Goal: Task Accomplishment & Management: Manage account settings

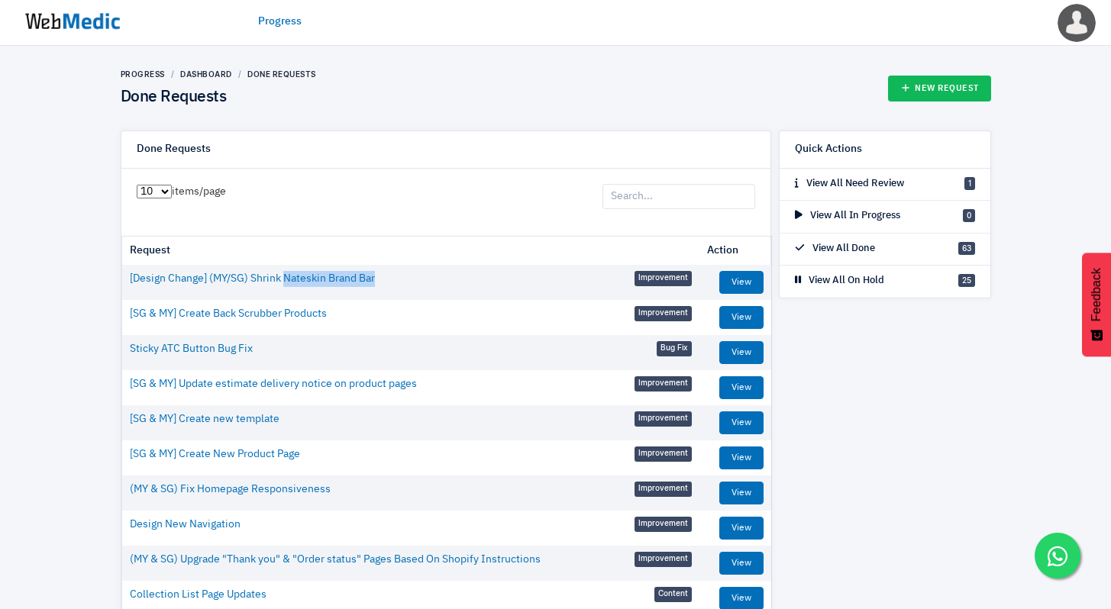
click at [430, 281] on td "[Design Change] (MY/SG) Shrink Nateskin Brand Bar Improvement" at bounding box center [410, 279] width 577 height 28
click at [148, 73] on link "Progress" at bounding box center [143, 74] width 44 height 9
click at [99, 18] on img at bounding box center [72, 21] width 115 height 47
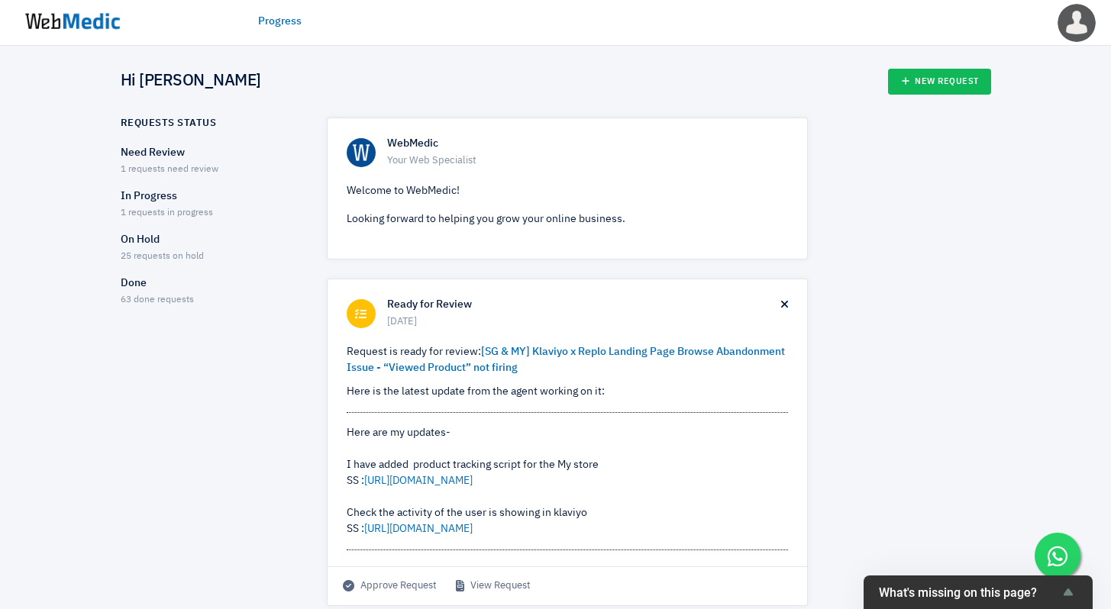
click at [159, 201] on p "In Progress" at bounding box center [210, 197] width 179 height 16
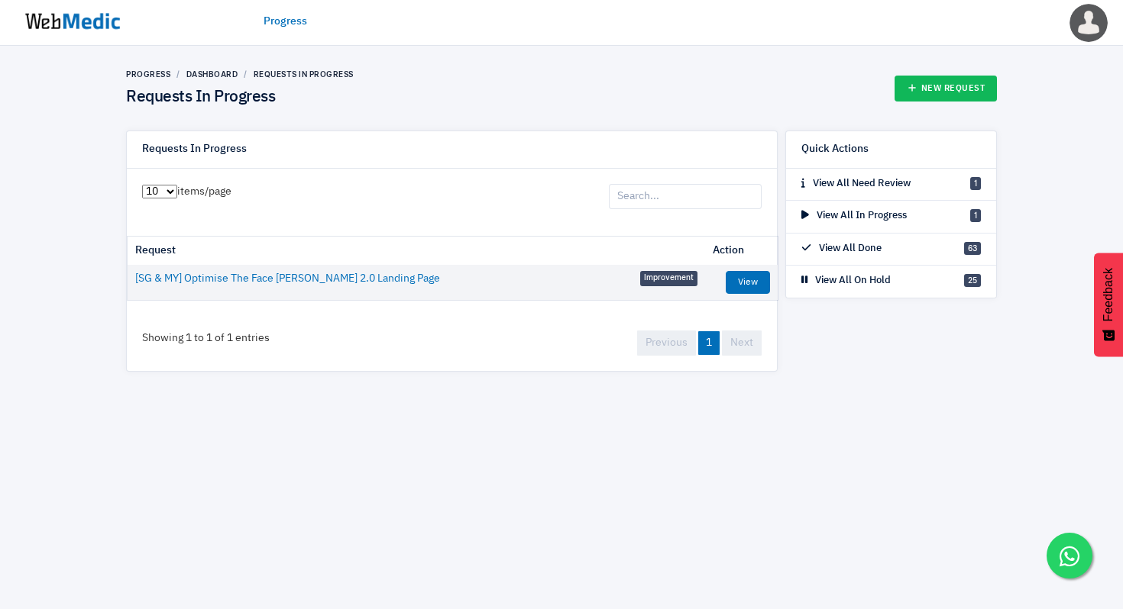
click at [743, 294] on td "View" at bounding box center [741, 282] width 73 height 35
click at [743, 288] on link "View" at bounding box center [748, 282] width 44 height 23
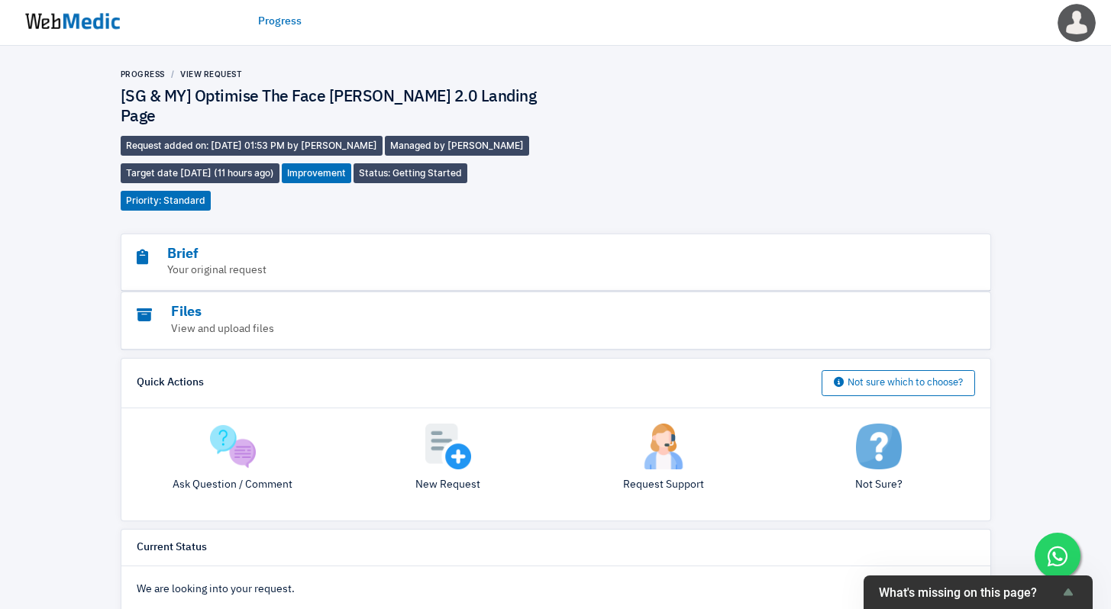
click at [746, 162] on div "Progress View Request [SG & MY] Optimise The Face Shaver 2.0 Landing Page Reque…" at bounding box center [556, 140] width 871 height 142
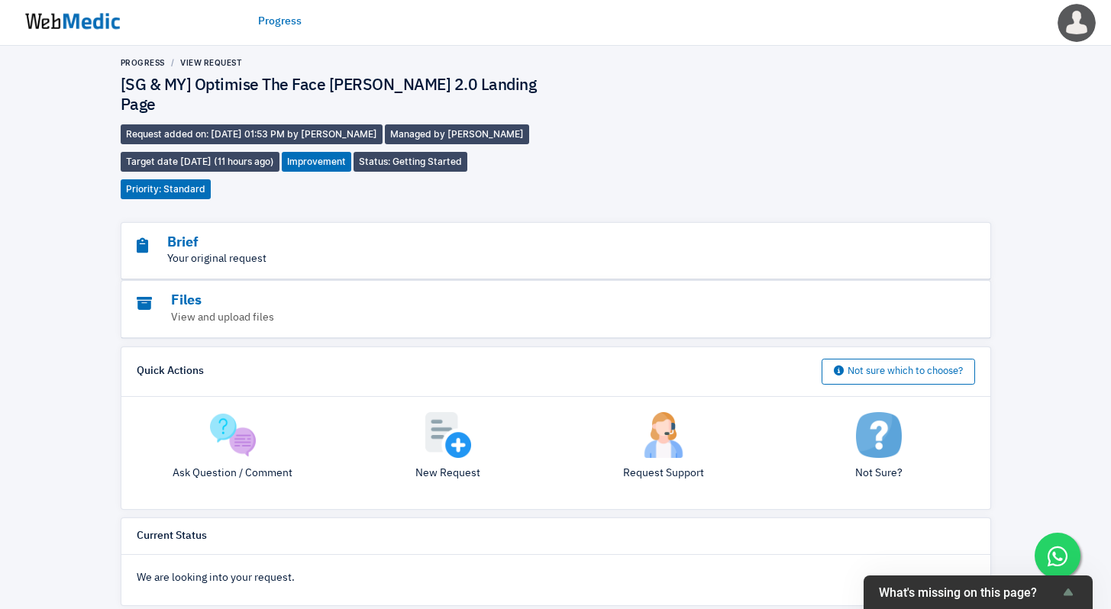
click at [218, 251] on p "Your original request" at bounding box center [514, 259] width 755 height 16
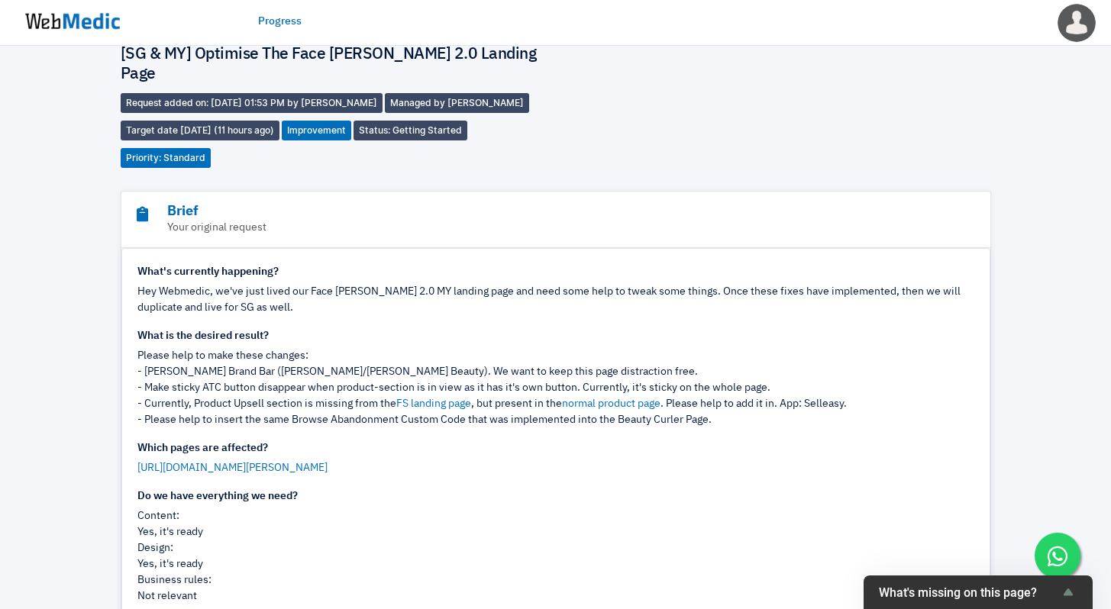
scroll to position [0, 0]
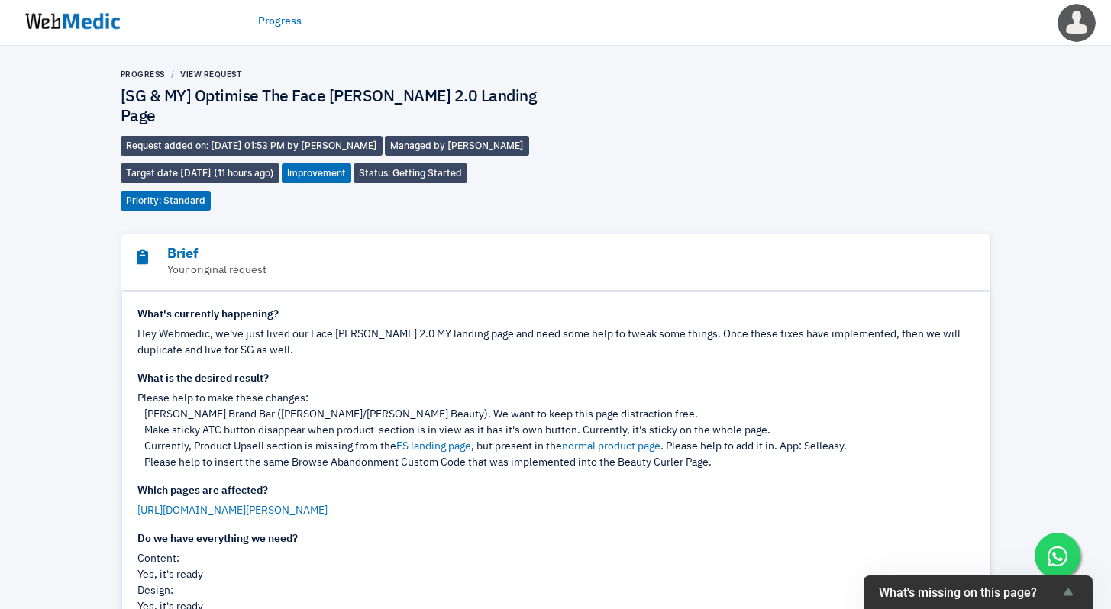
click at [198, 191] on span "Priority: Standard" at bounding box center [166, 201] width 90 height 20
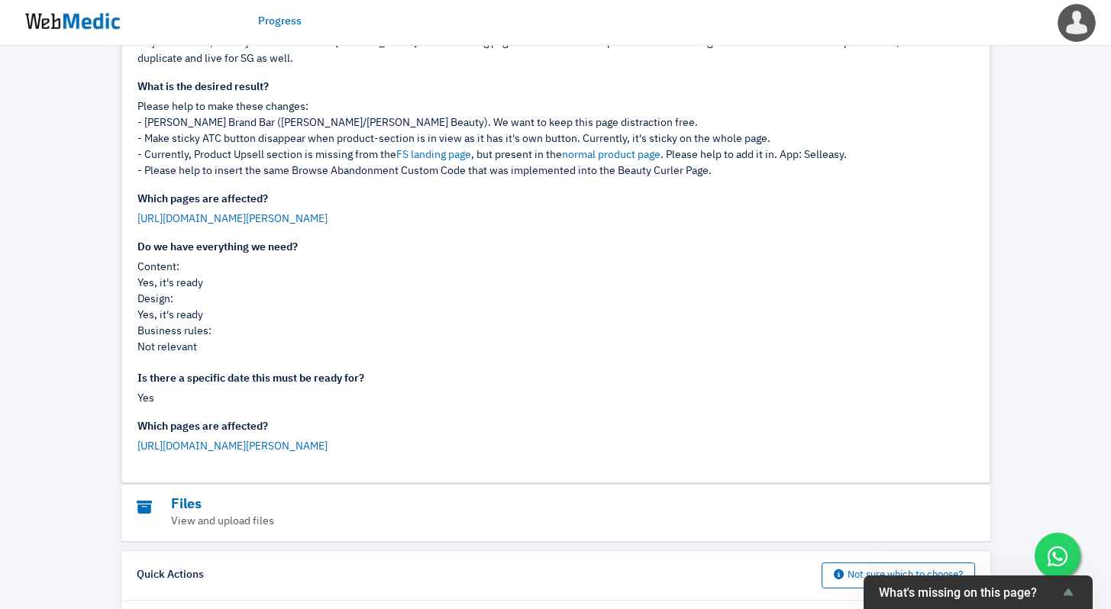
scroll to position [496, 0]
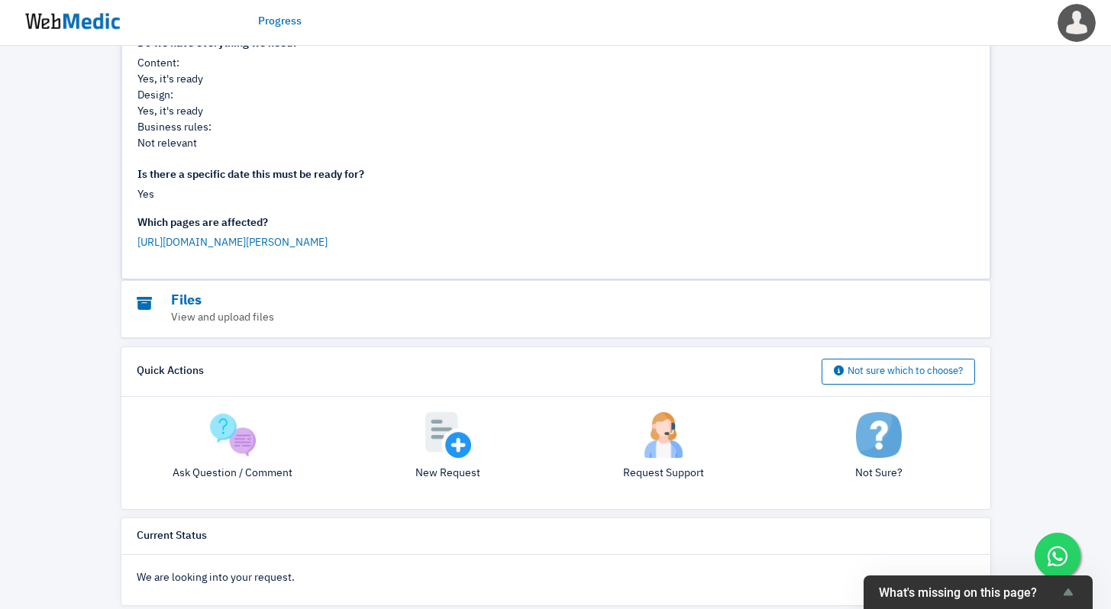
click at [661, 441] on div "Request Support" at bounding box center [663, 453] width 215 height 82
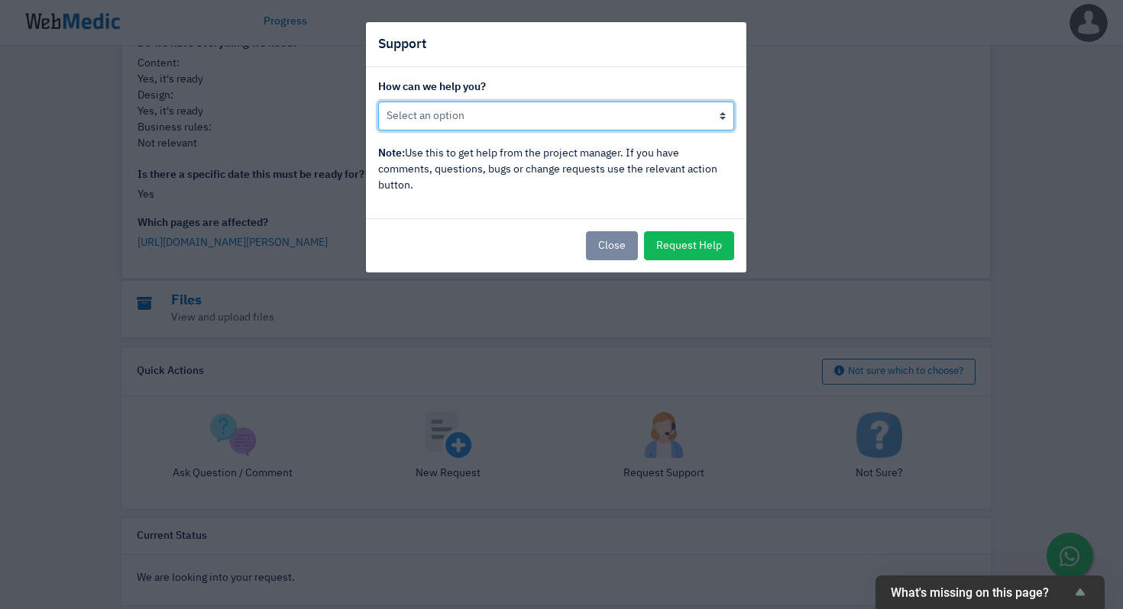
click at [577, 119] on select "Not happy with progress here Developer/designer is not responding There is a mi…" at bounding box center [556, 116] width 356 height 29
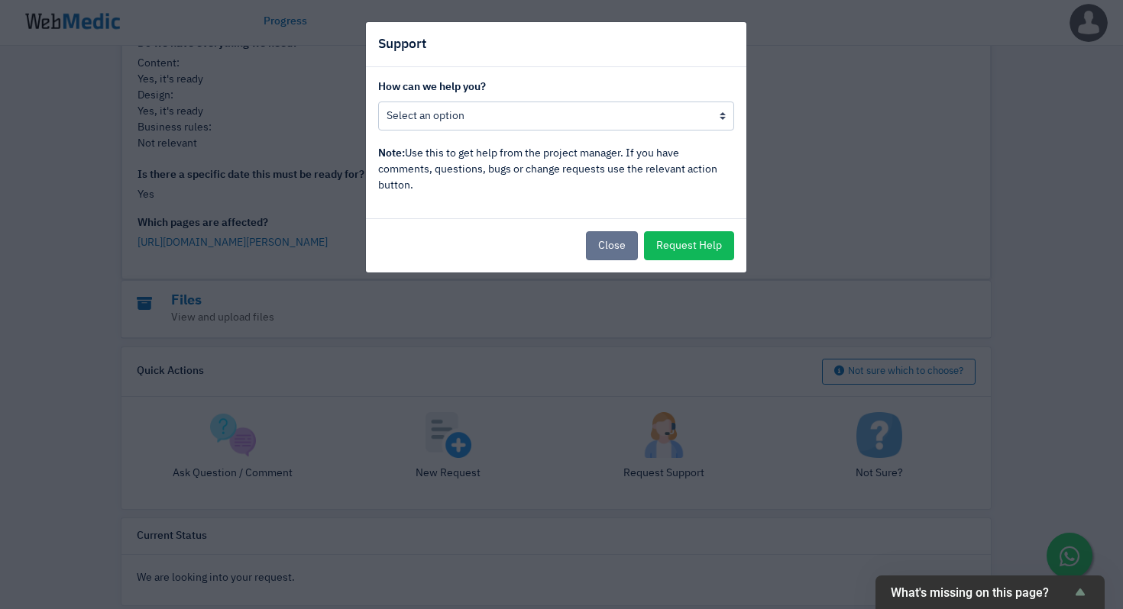
click at [609, 248] on button "Close" at bounding box center [612, 245] width 52 height 29
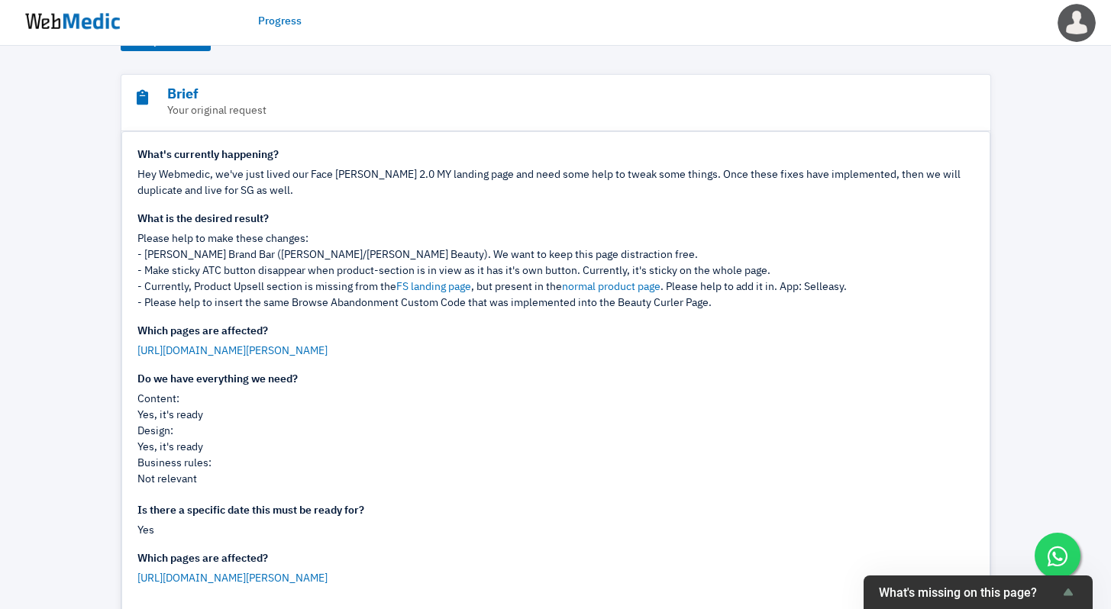
scroll to position [140, 0]
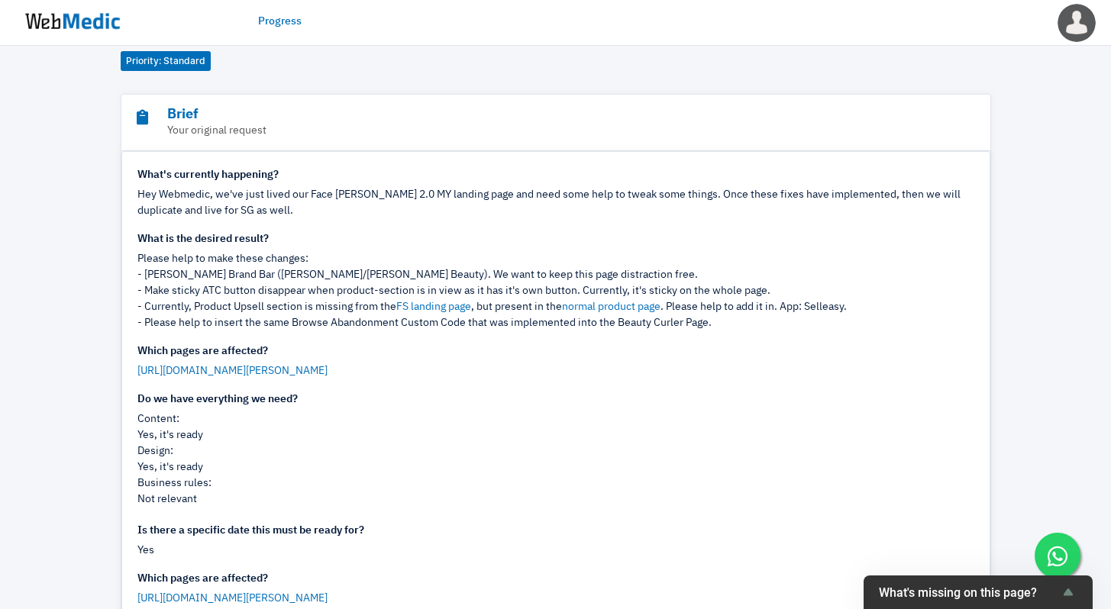
drag, startPoint x: 723, startPoint y: 303, endPoint x: 137, endPoint y: 256, distance: 587.7
click at [137, 256] on div "Please help to make these changes: - Remove Nateskin Brand Bar (Nateskin/Natesk…" at bounding box center [555, 291] width 837 height 80
copy div "- Remove Nateskin Brand Bar (Nateskin/Nateskin Beauty). We want to keep this pa…"
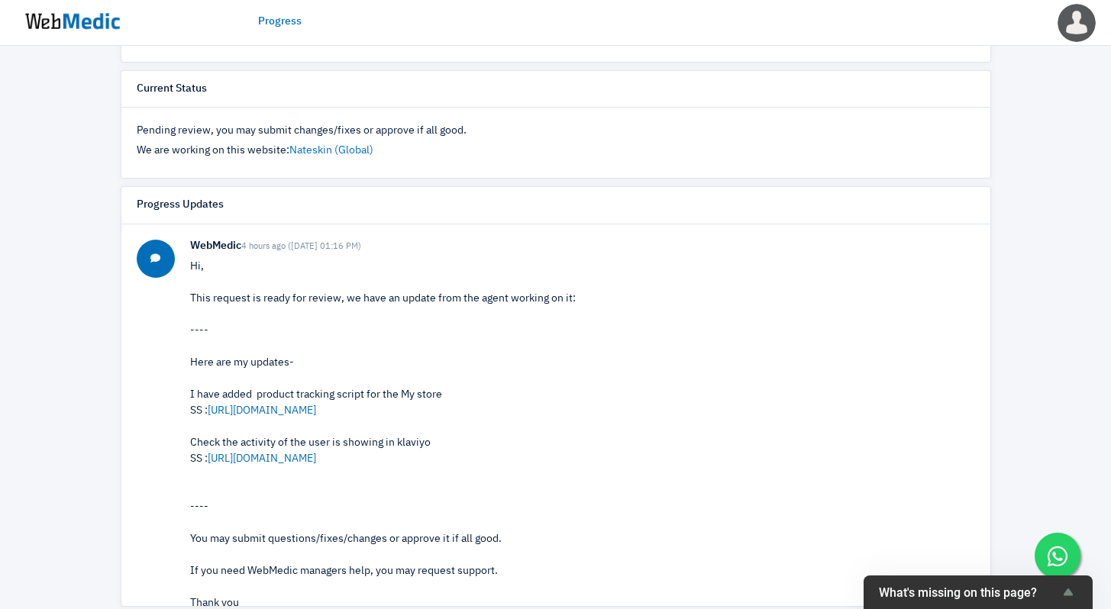
scroll to position [631, 0]
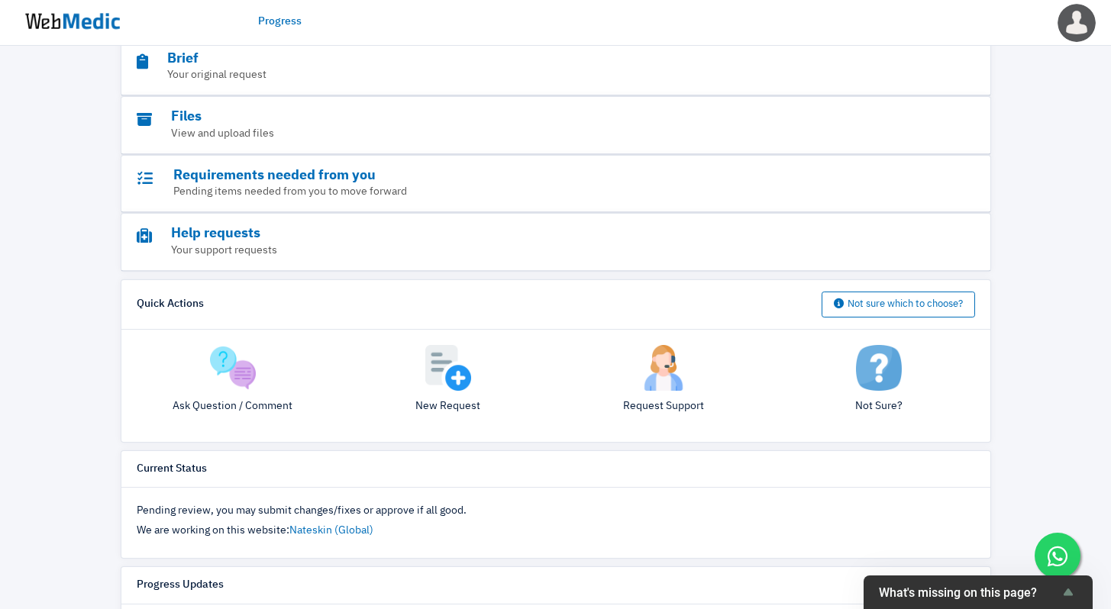
scroll to position [61, 0]
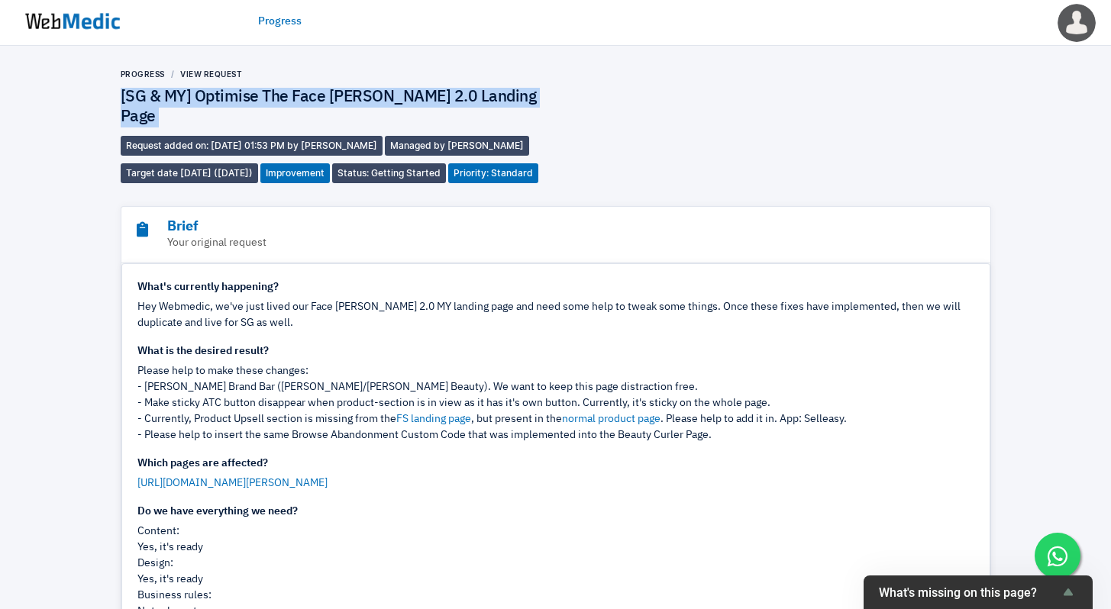
click at [275, 18] on link "Progress" at bounding box center [280, 22] width 44 height 16
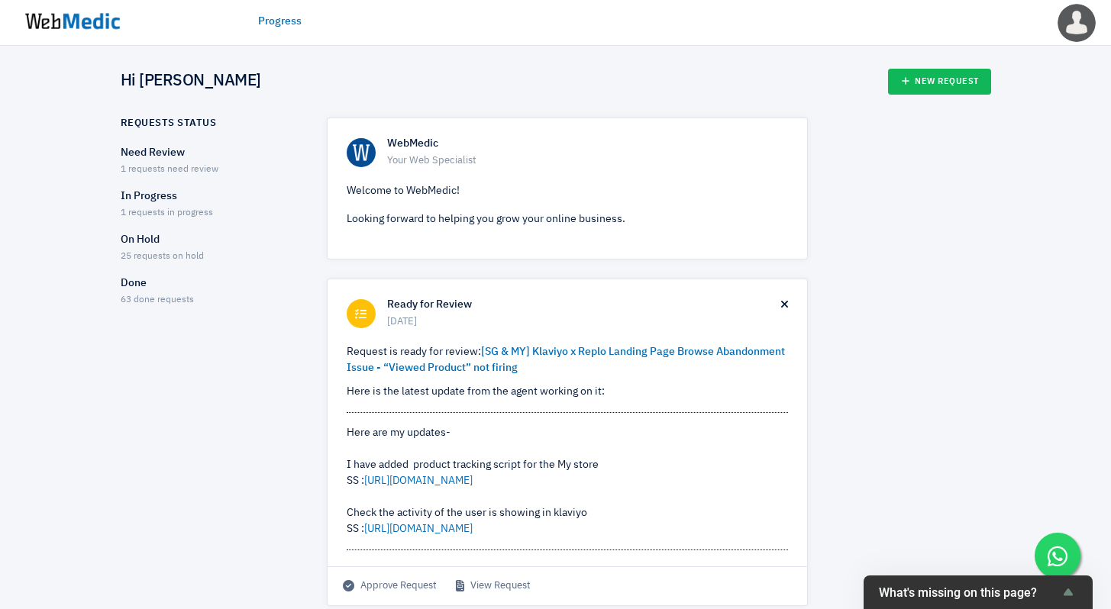
click at [137, 283] on p "Done" at bounding box center [210, 284] width 179 height 16
click at [168, 154] on p "Need Review" at bounding box center [210, 153] width 179 height 16
click at [160, 197] on p "In Progress" at bounding box center [210, 197] width 179 height 16
click at [150, 241] on p "On Hold" at bounding box center [210, 240] width 179 height 16
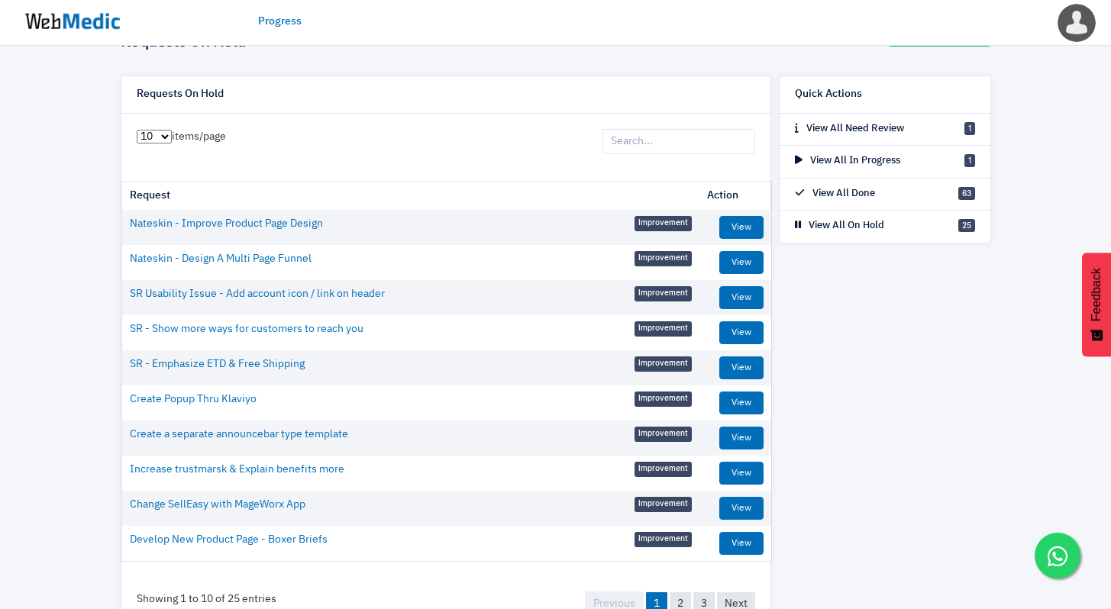
scroll to position [102, 0]
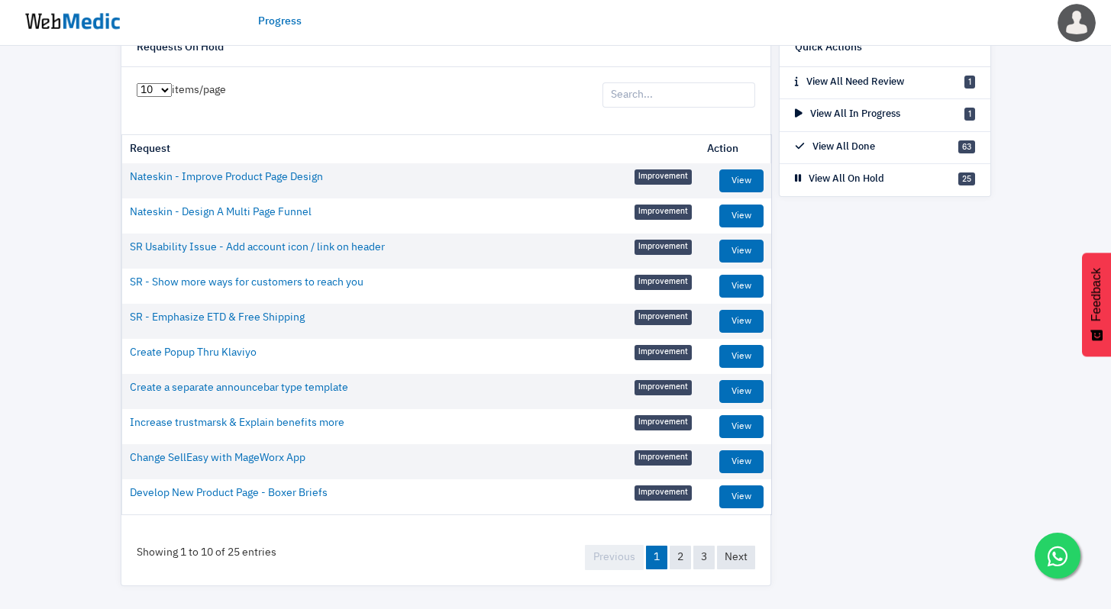
click at [158, 95] on select "10 25 50 100" at bounding box center [154, 90] width 35 height 14
select select "50"
click at [137, 83] on select "10 25 50 100" at bounding box center [154, 90] width 35 height 14
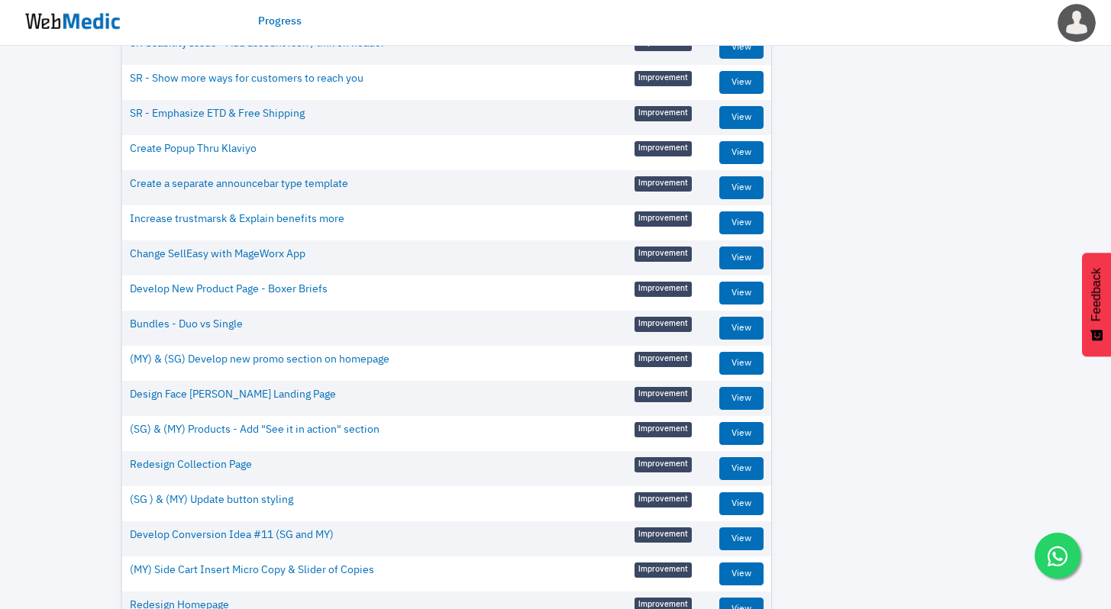
scroll to position [376, 0]
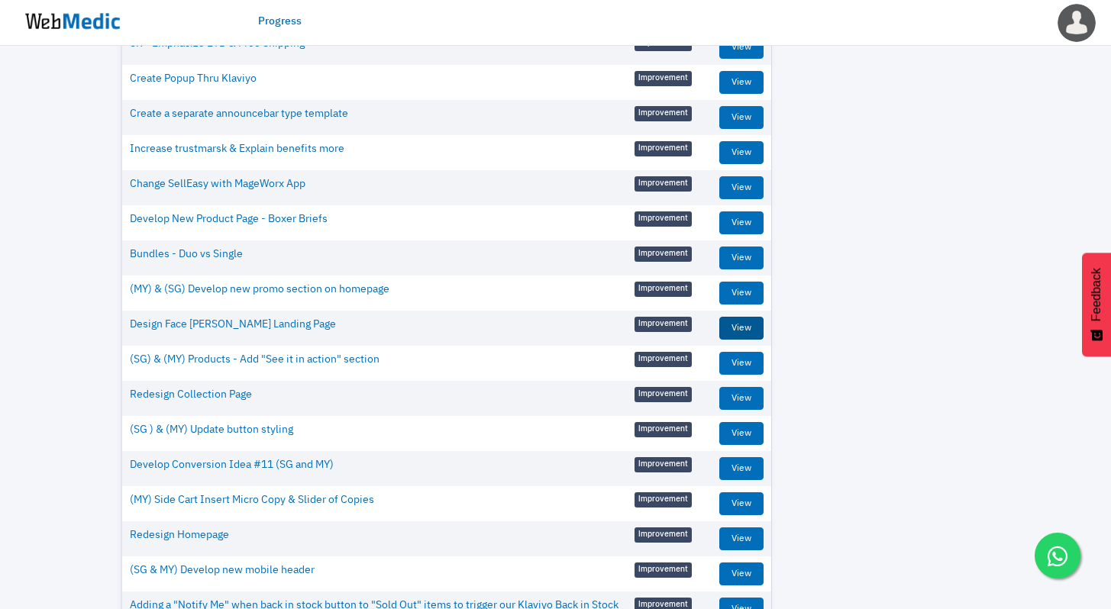
click at [734, 319] on link "View" at bounding box center [741, 328] width 44 height 23
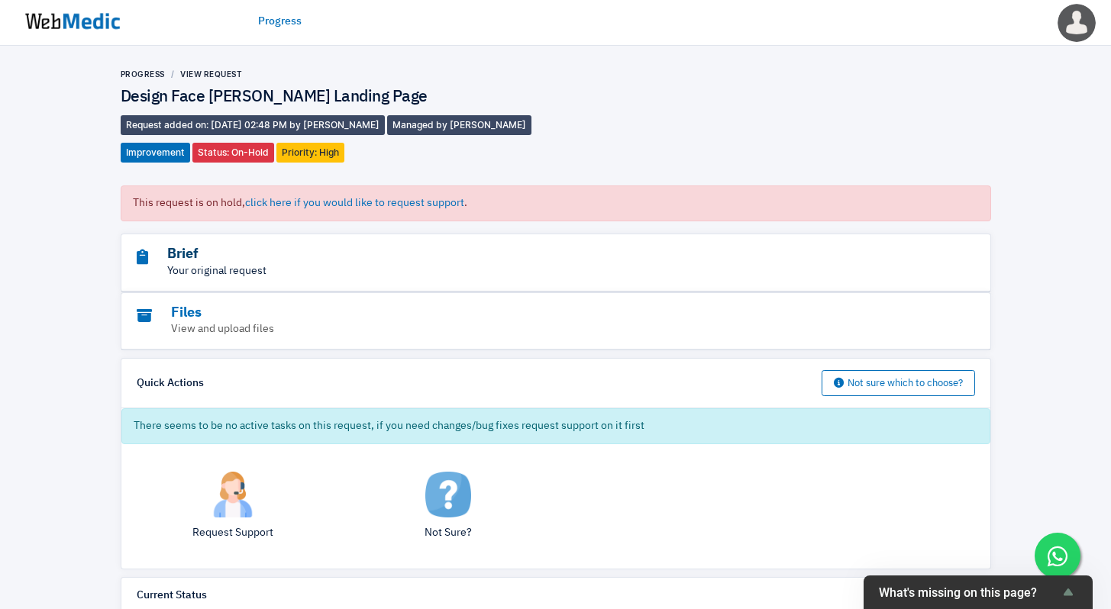
click at [207, 258] on h3 "Brief" at bounding box center [514, 255] width 755 height 18
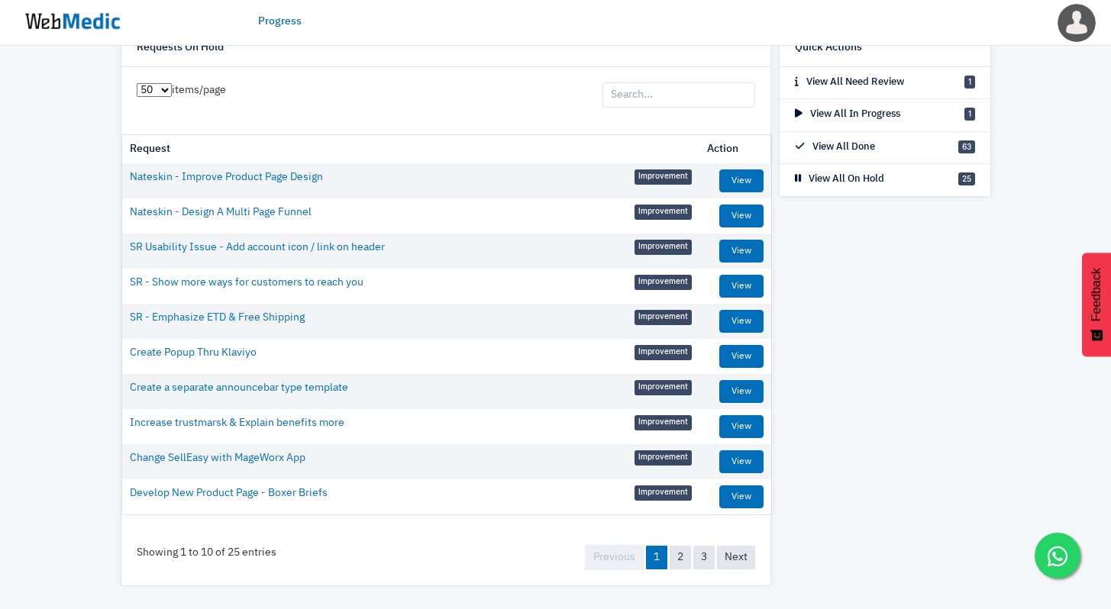
scroll to position [92, 0]
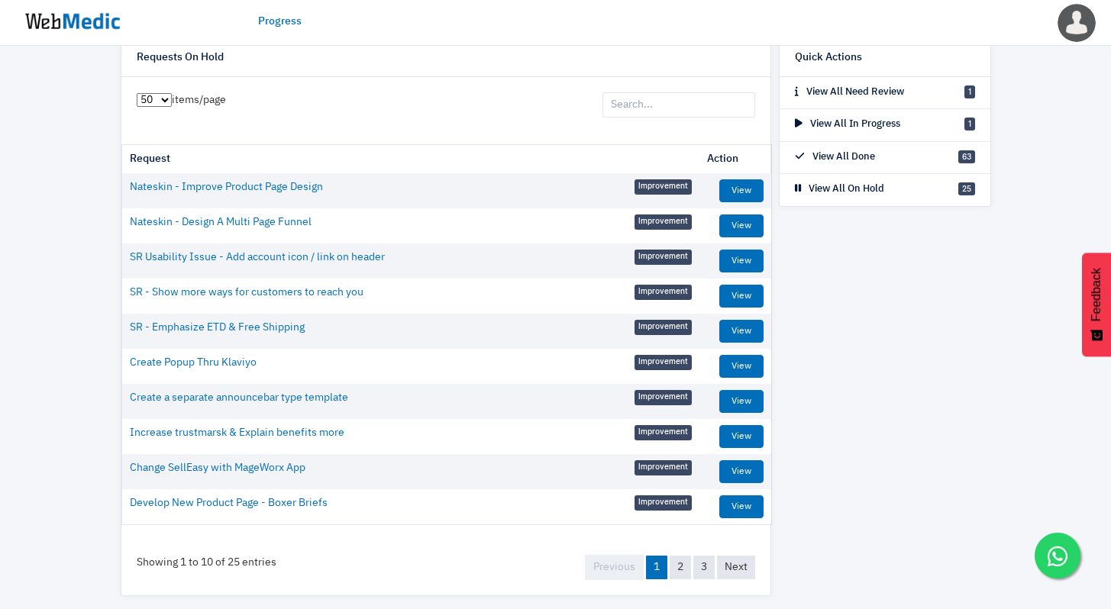
click at [167, 104] on select "10 25 50 100" at bounding box center [154, 100] width 35 height 14
select select "100"
click at [137, 93] on select "10 25 50 100" at bounding box center [154, 100] width 35 height 14
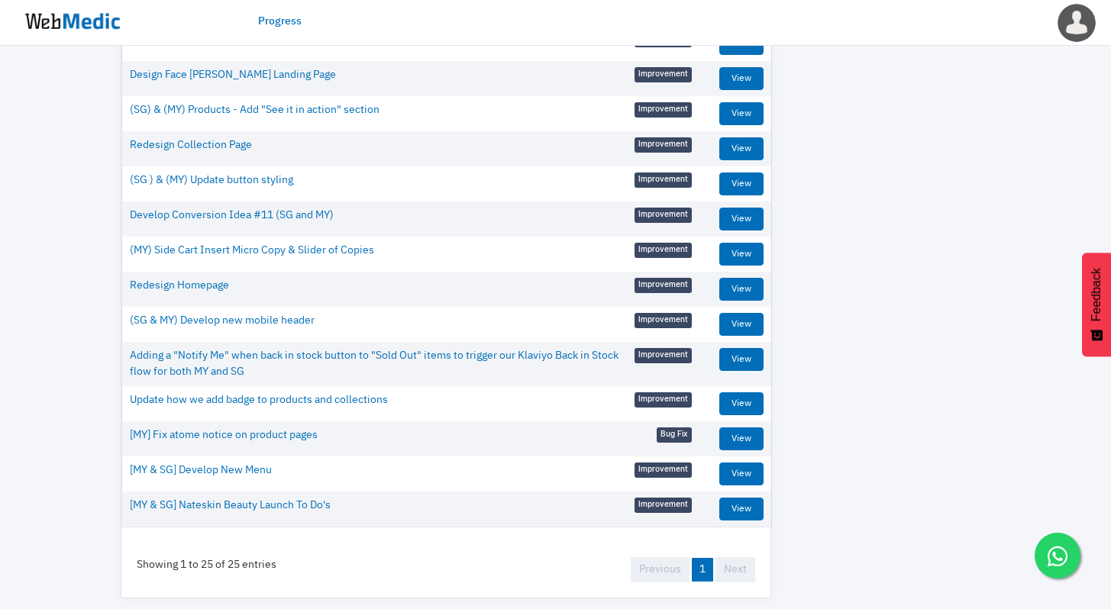
scroll to position [638, 0]
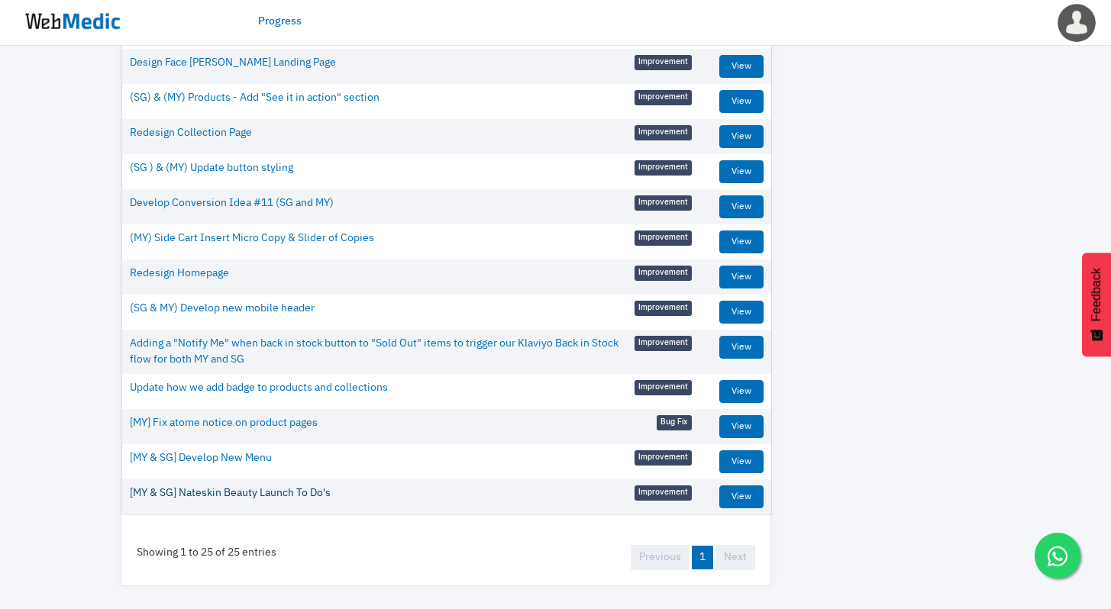
click at [254, 500] on link "[MY & SG] Nateskin Beauty Launch To Do's" at bounding box center [230, 494] width 201 height 16
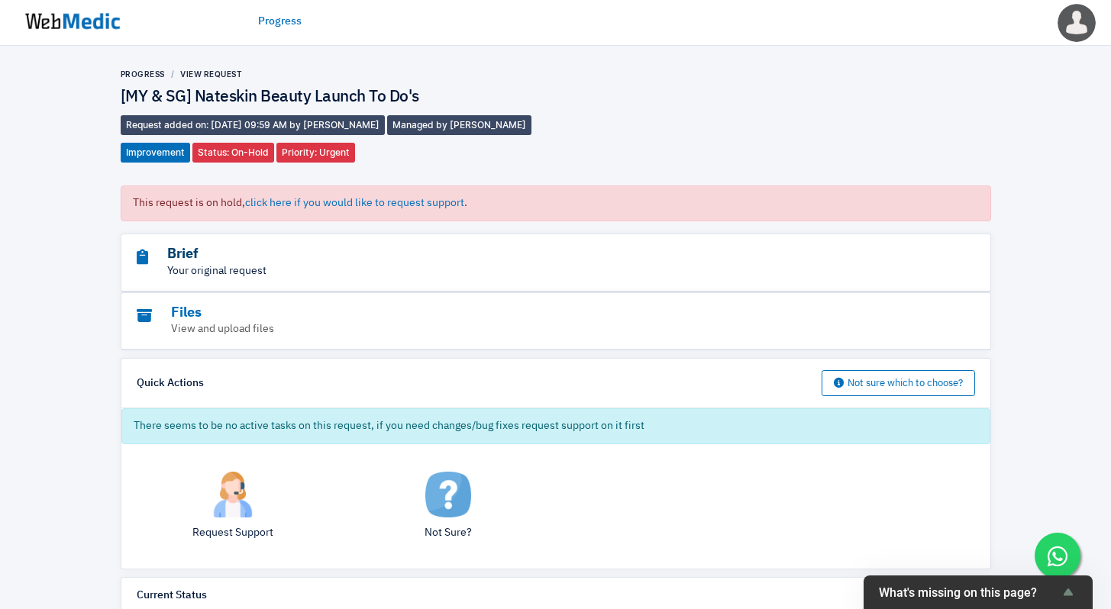
click at [245, 250] on h3 "Brief" at bounding box center [514, 255] width 755 height 18
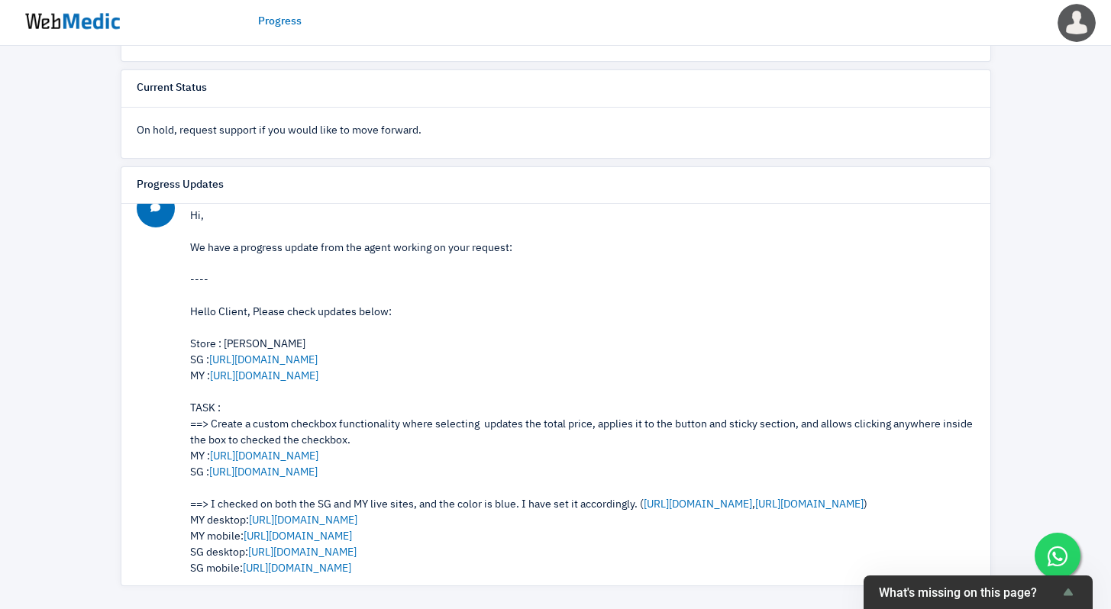
scroll to position [187, 0]
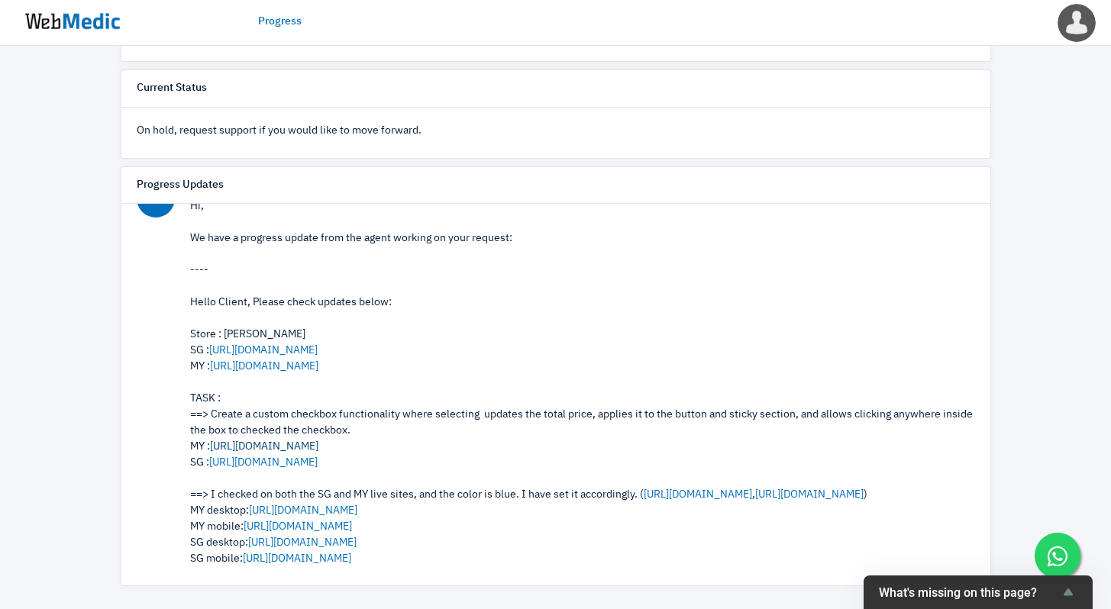
click at [318, 448] on link "https://www.awesomescreenshot.com/video/43603205?key=466bad05fe128d872a09448772…" at bounding box center [264, 446] width 108 height 11
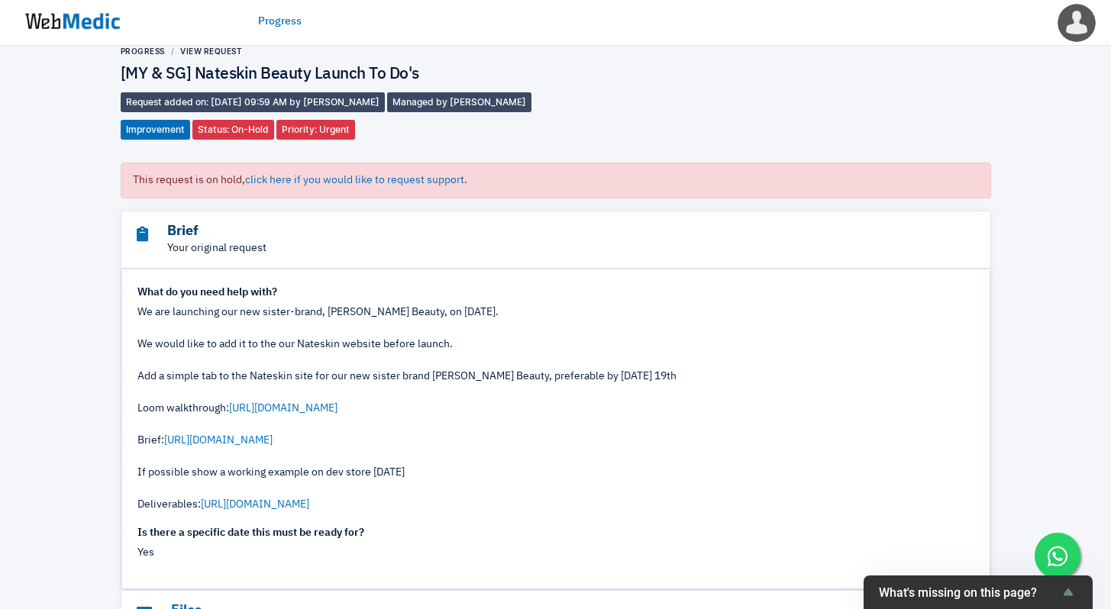
scroll to position [0, 0]
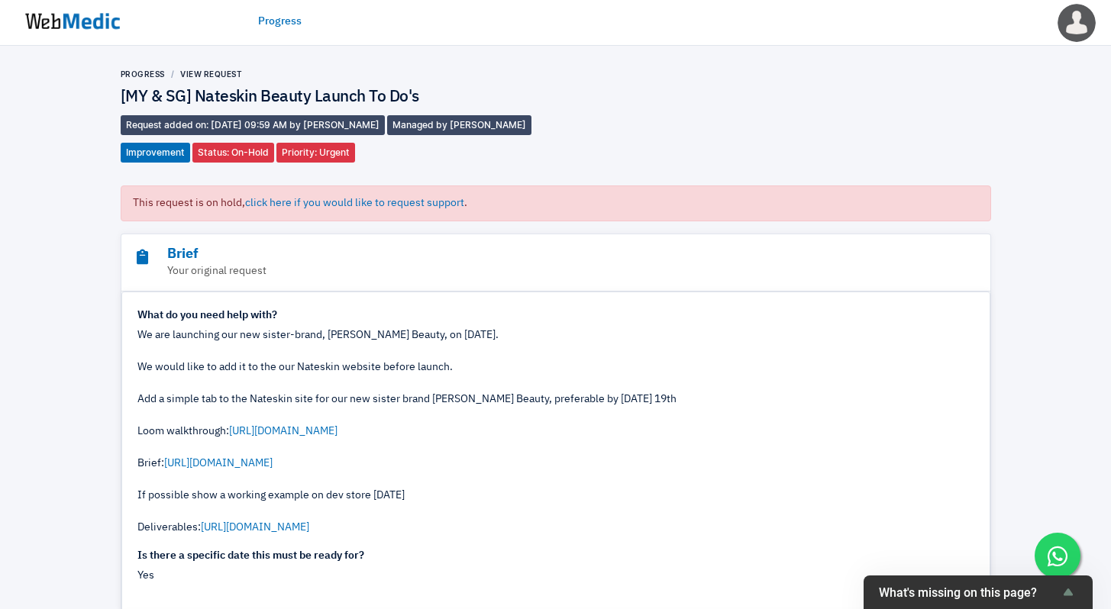
click at [381, 96] on h4 "[MY & SG] Nateskin Beauty Launch To Do's" at bounding box center [338, 98] width 435 height 20
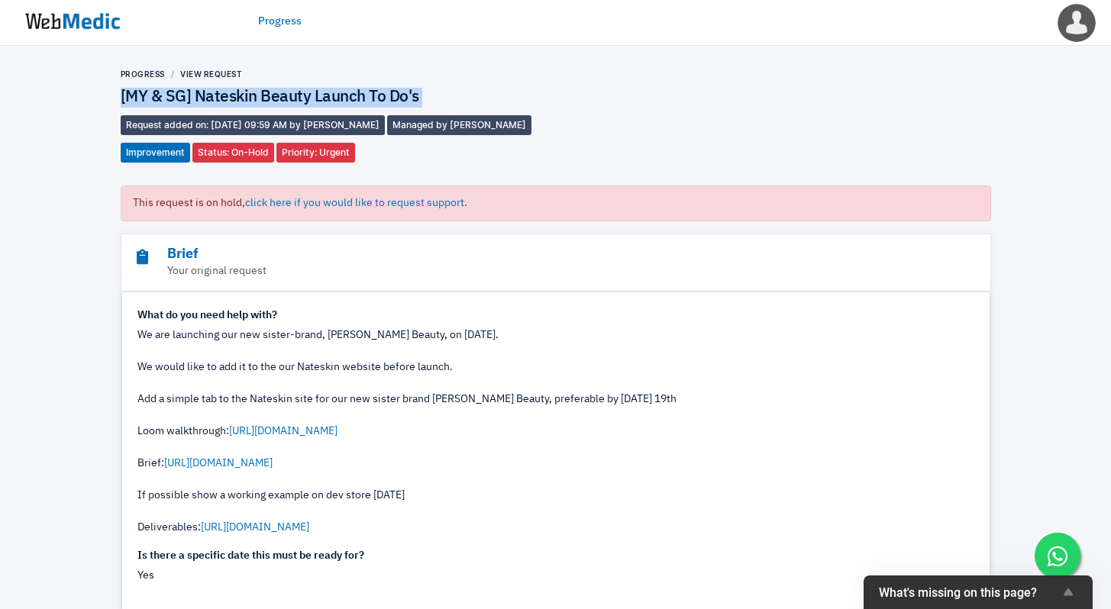
click at [381, 96] on h4 "[MY & SG] Nateskin Beauty Launch To Do's" at bounding box center [338, 98] width 435 height 20
copy div "[MY & SG] Nateskin Beauty Launch To Do's"
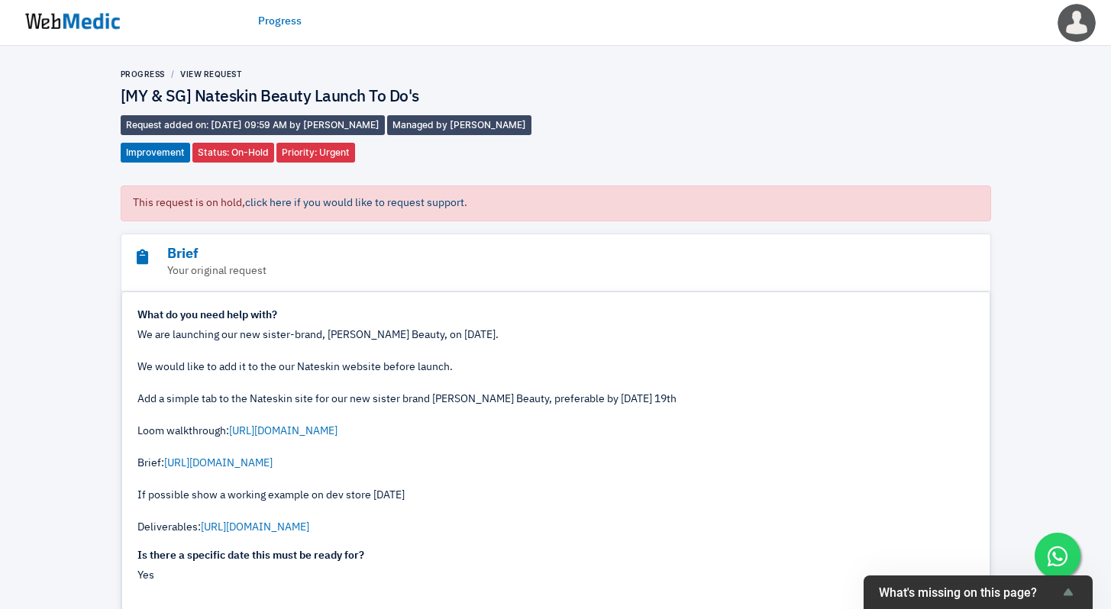
click at [346, 203] on span "click here if you would like to request support" at bounding box center [354, 203] width 219 height 11
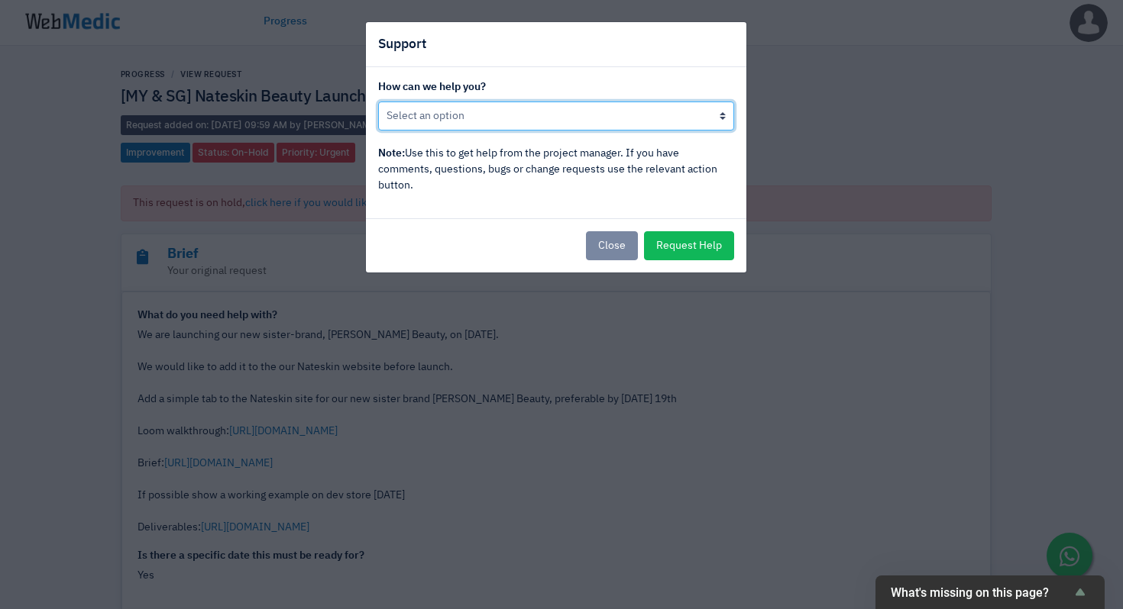
click at [462, 122] on select "Put this request back in progress Other, I would like to speak to the project m…" at bounding box center [556, 116] width 356 height 29
select select "Put this request back in progress"
click at [378, 102] on select "Put this request back in progress Other, I would like to speak to the project m…" at bounding box center [556, 116] width 356 height 29
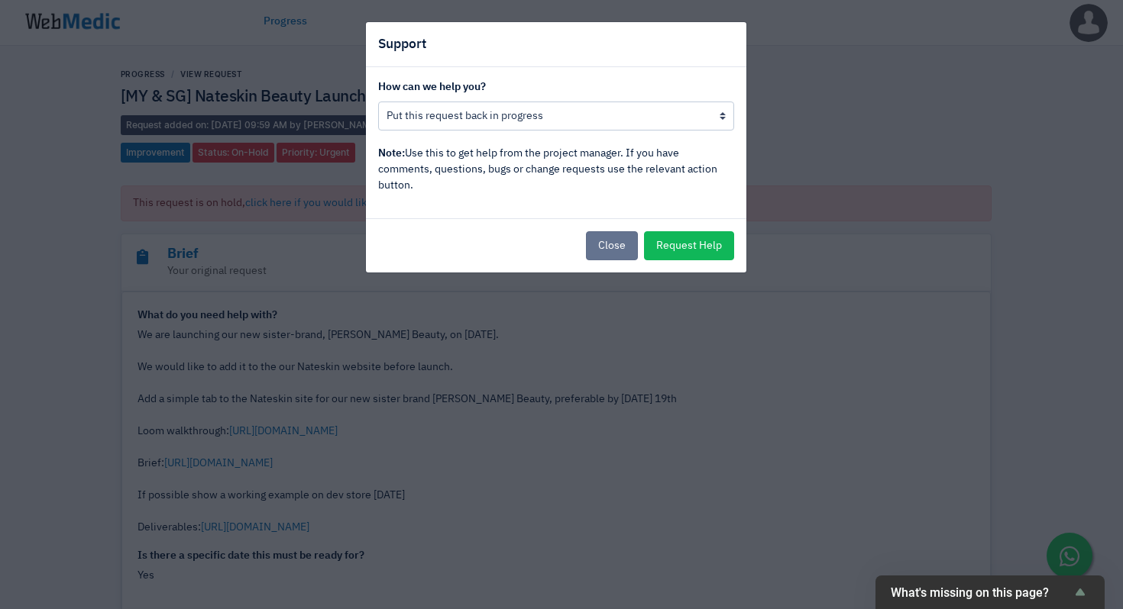
click at [630, 251] on button "Close" at bounding box center [612, 245] width 52 height 29
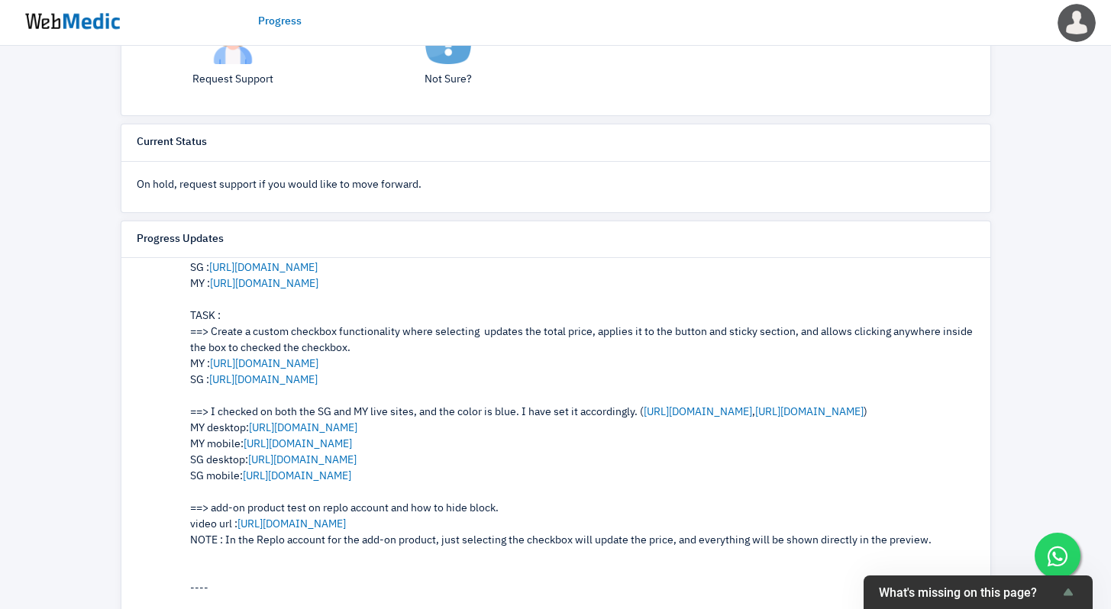
scroll to position [332, 0]
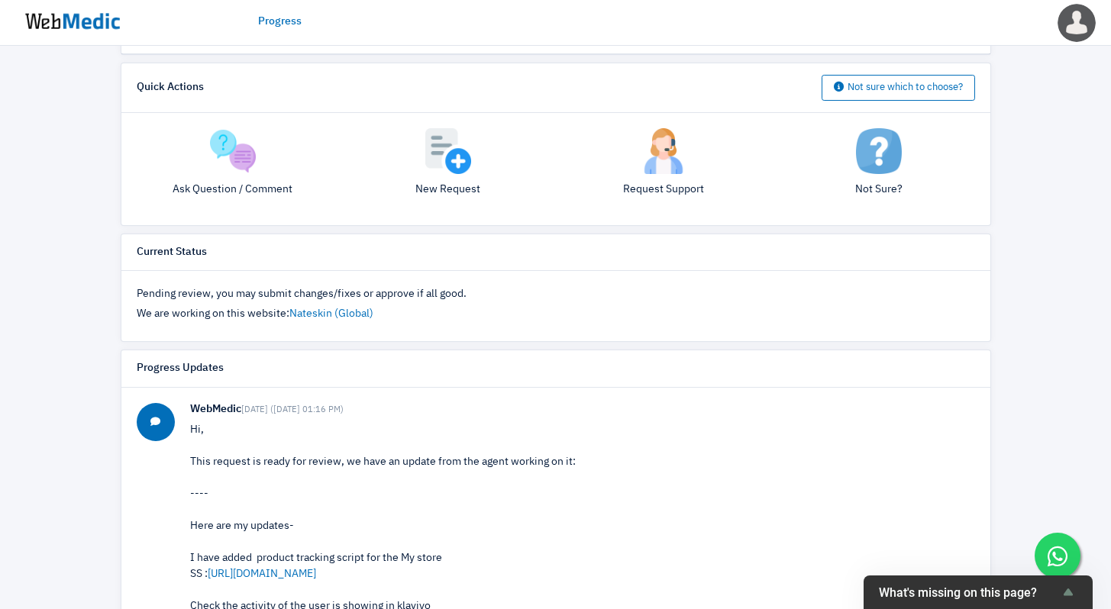
scroll to position [616, 0]
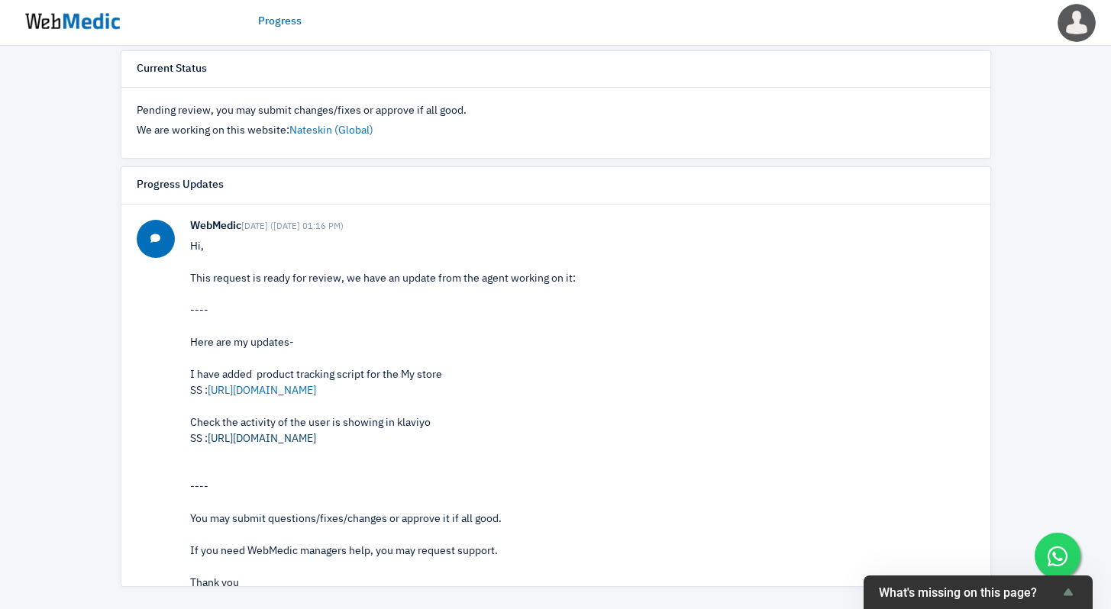
click at [304, 441] on link "[URL][DOMAIN_NAME]" at bounding box center [262, 439] width 108 height 11
click at [294, 392] on link "[URL][DOMAIN_NAME]" at bounding box center [262, 391] width 108 height 11
click at [0, 0] on body "Progress [PERSON_NAME] Edit Profile Change Website Logout Progress View Request…" at bounding box center [555, 19] width 1111 height 1181
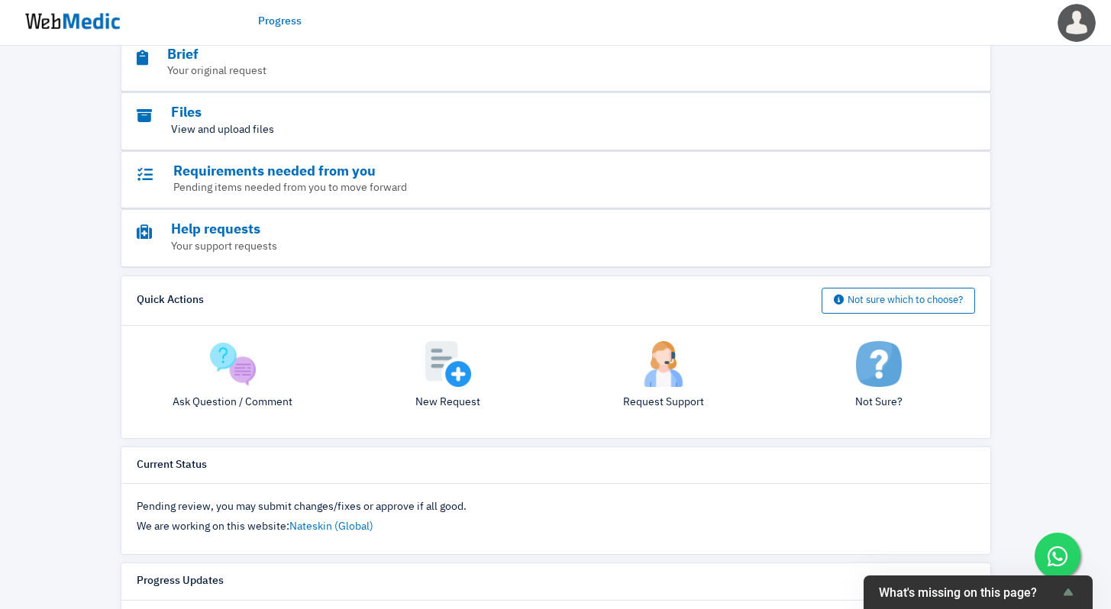
scroll to position [0, 0]
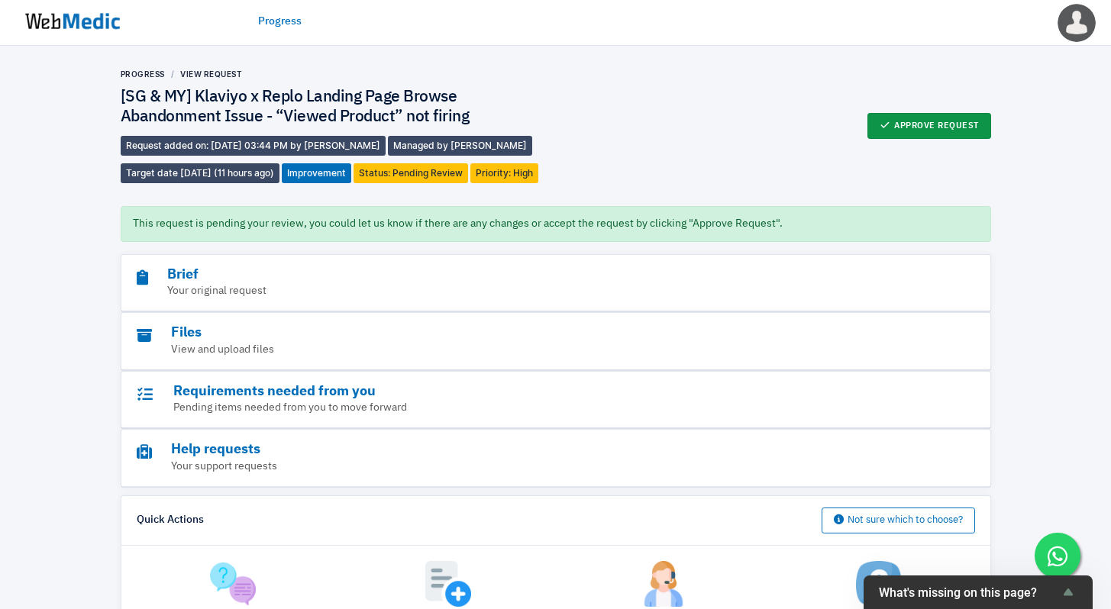
click at [900, 121] on button "Approve Request" at bounding box center [930, 126] width 124 height 26
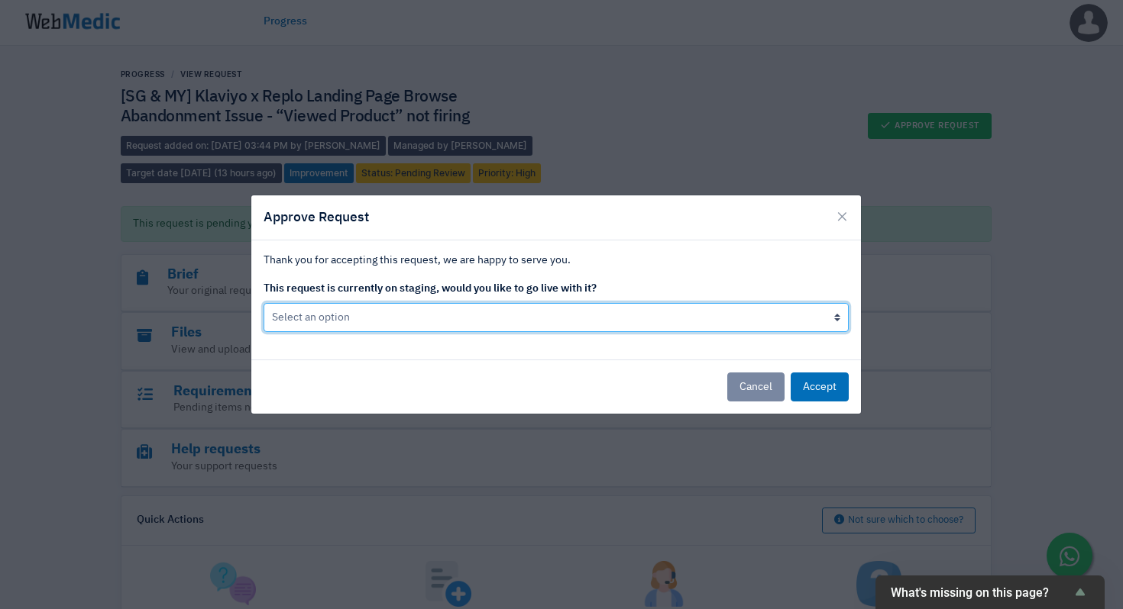
click at [464, 318] on select "Select an option Yes go live Accept request but don't go live yet" at bounding box center [556, 317] width 585 height 29
select select "1"
click at [264, 303] on select "Select an option Yes go live Accept request but don't go live yet" at bounding box center [556, 317] width 585 height 29
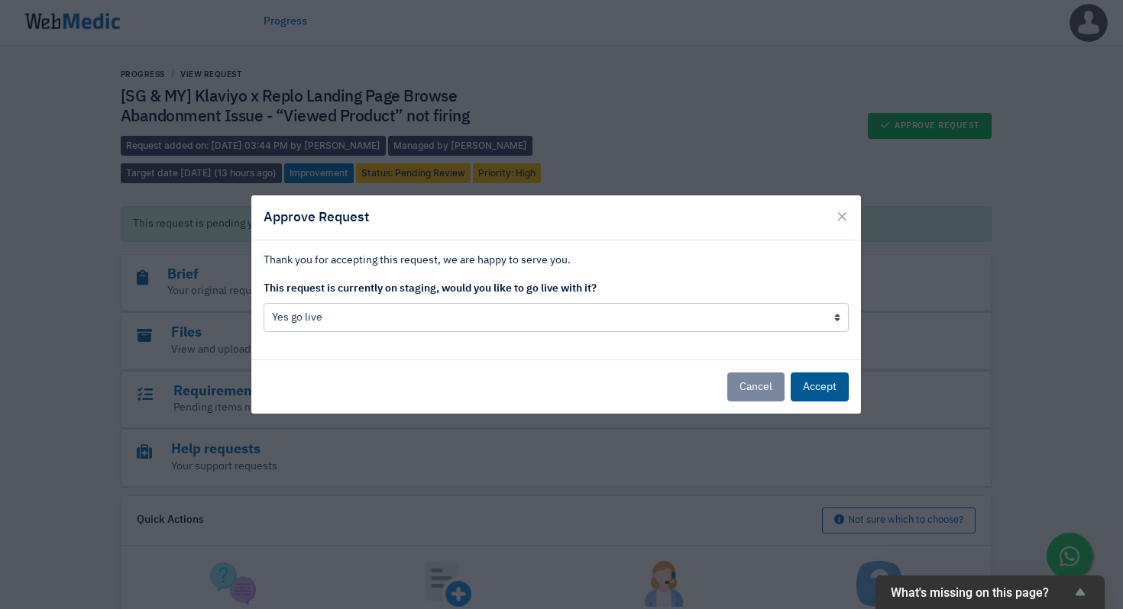
click at [823, 387] on button "Accept" at bounding box center [820, 387] width 58 height 29
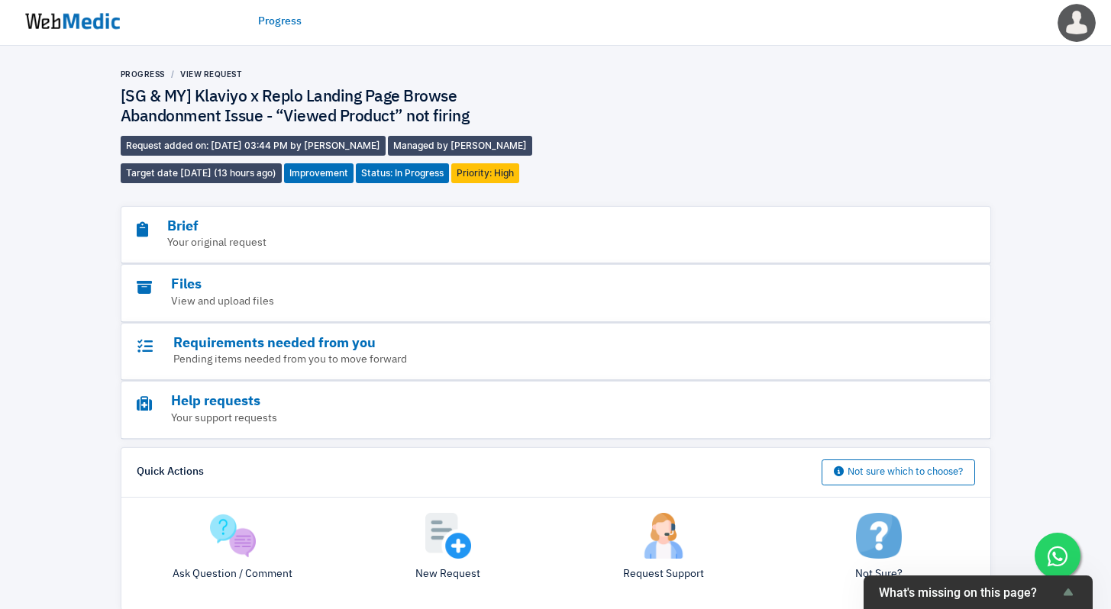
click at [997, 282] on div "Progress View Request [SG & MY] Klaviyo x Replo Landing Page Browse Abandonment…" at bounding box center [555, 612] width 1111 height 1133
click at [260, 354] on p "Pending items needed from you to move forward" at bounding box center [514, 360] width 755 height 16
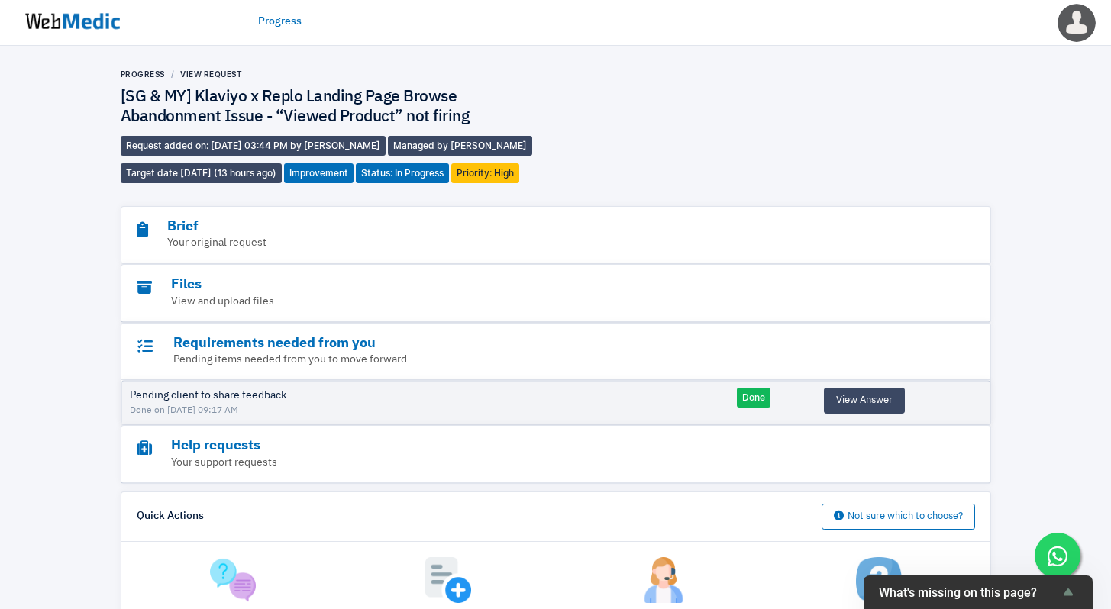
click at [756, 144] on div "Progress View Request [SG & MY] Klaviyo x Replo Landing Page Browse Abandonment…" at bounding box center [556, 126] width 871 height 115
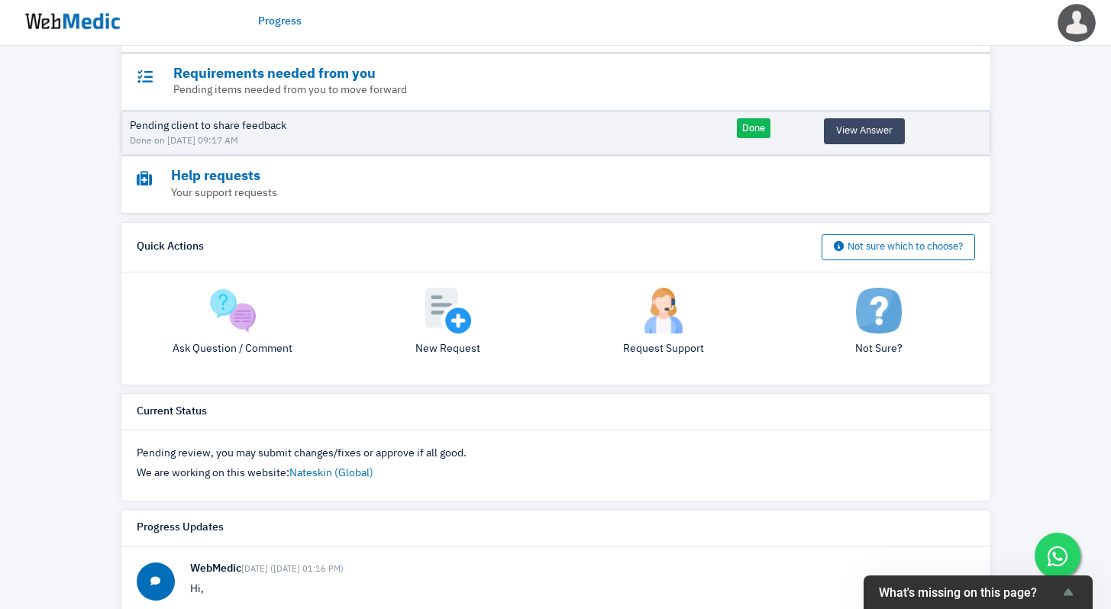
scroll to position [297, 0]
